Goal: Information Seeking & Learning: Learn about a topic

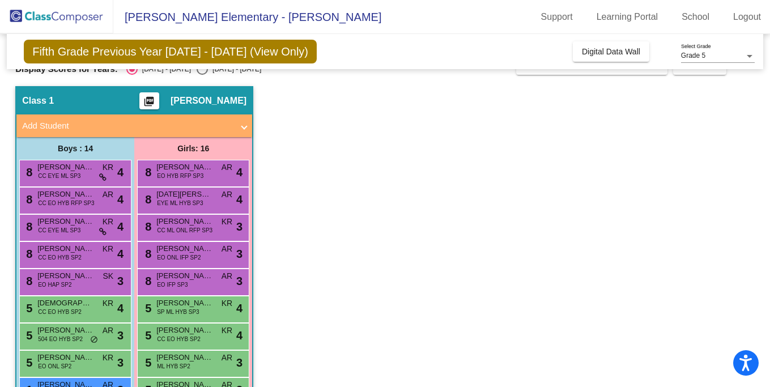
scroll to position [24, 0]
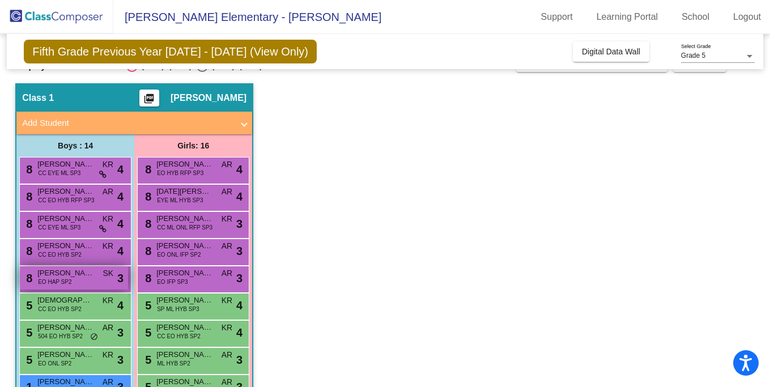
click at [67, 283] on span "EO HAP SP2" at bounding box center [54, 282] width 33 height 8
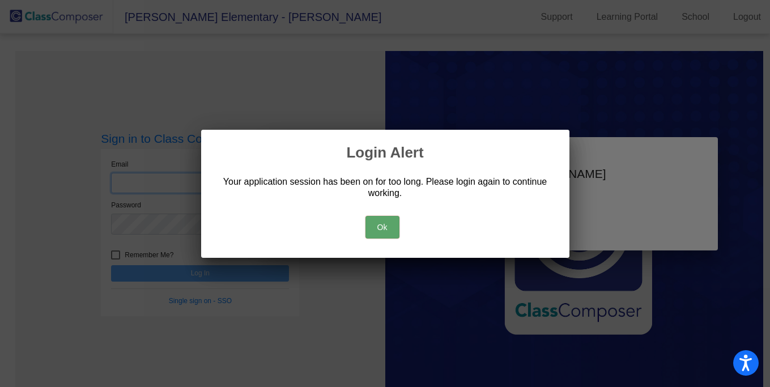
type input "elizabeth.gomez@svusd.org"
click at [374, 227] on button "Ok" at bounding box center [382, 227] width 34 height 23
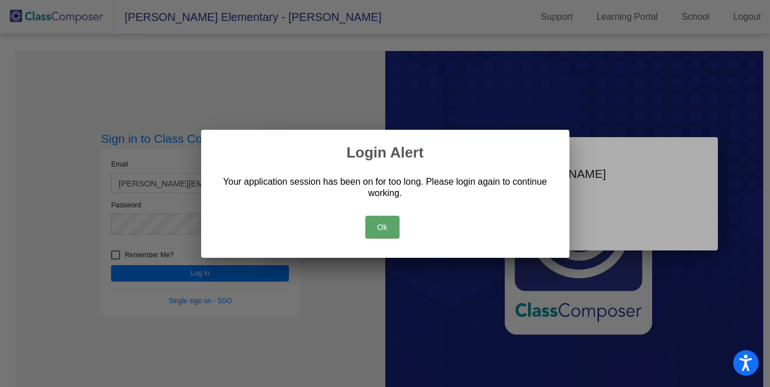
click at [389, 229] on button "Ok" at bounding box center [382, 227] width 34 height 23
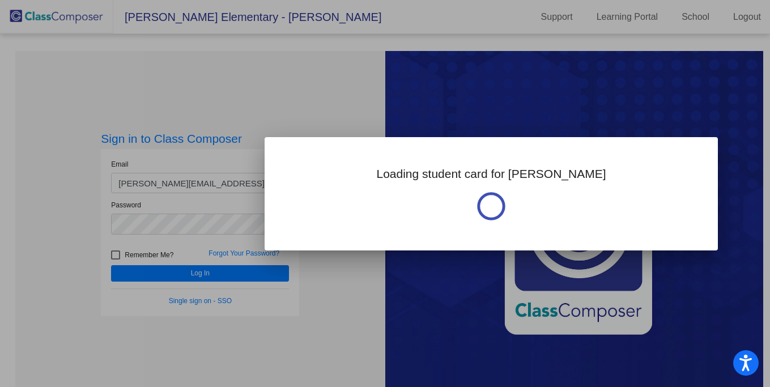
click at [208, 280] on div at bounding box center [385, 193] width 770 height 387
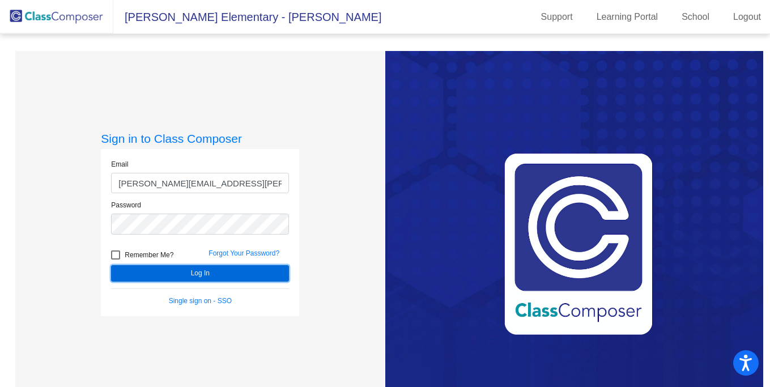
click at [208, 280] on button "Log In" at bounding box center [200, 273] width 178 height 16
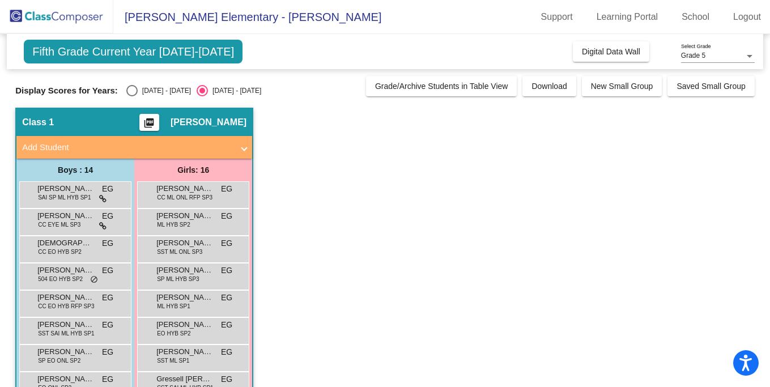
click at [135, 95] on div "Select an option" at bounding box center [131, 90] width 11 height 11
click at [132, 96] on input "2024 - 2025" at bounding box center [131, 96] width 1 height 1
radio input "true"
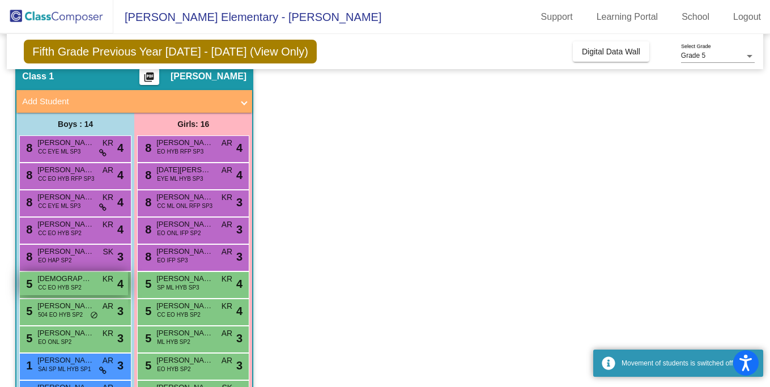
scroll to position [47, 0]
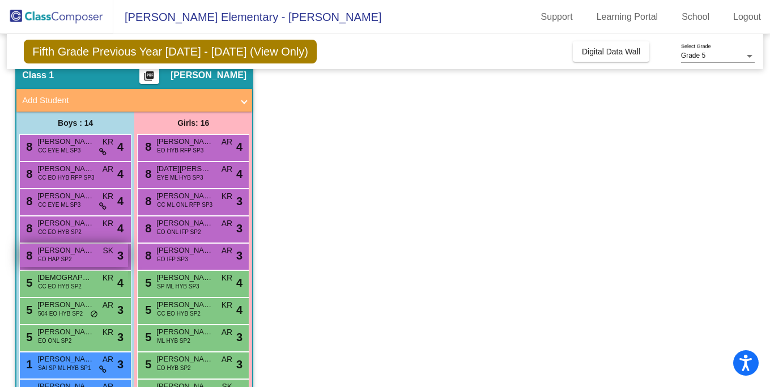
click at [74, 255] on span "Luis Curiel" at bounding box center [65, 250] width 57 height 11
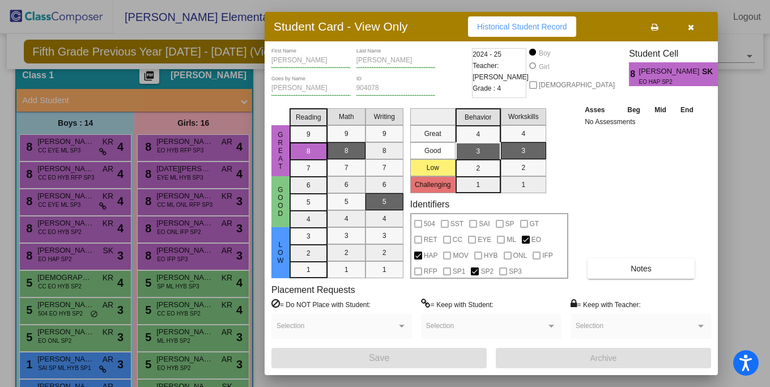
scroll to position [0, 0]
click at [639, 273] on button "Notes" at bounding box center [640, 268] width 107 height 20
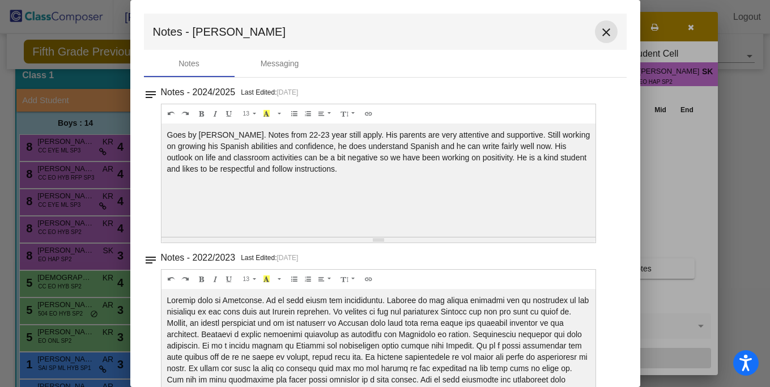
click at [600, 35] on mat-icon "close" at bounding box center [606, 32] width 14 height 14
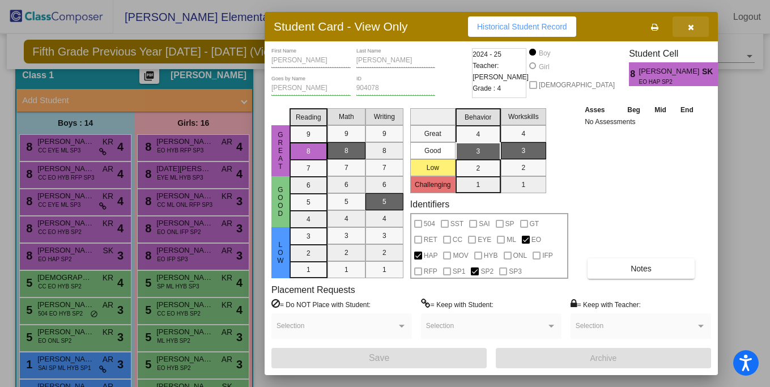
click at [689, 27] on icon "button" at bounding box center [691, 27] width 6 height 8
